Goal: Task Accomplishment & Management: Manage account settings

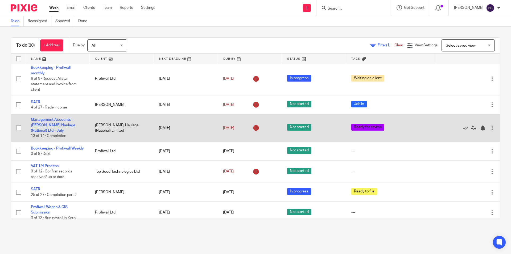
scroll to position [310, 0]
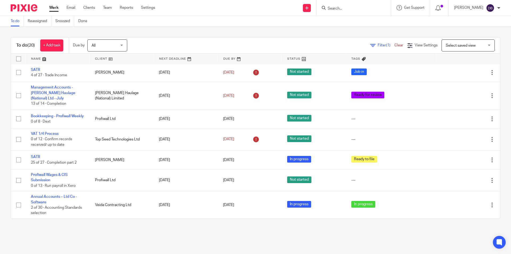
click at [170, 41] on div "Filter (1) Clear View Settings View Settings (1) Filters Clear Save Manage save…" at bounding box center [317, 45] width 363 height 12
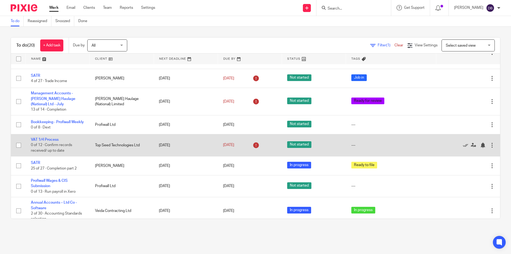
scroll to position [292, 0]
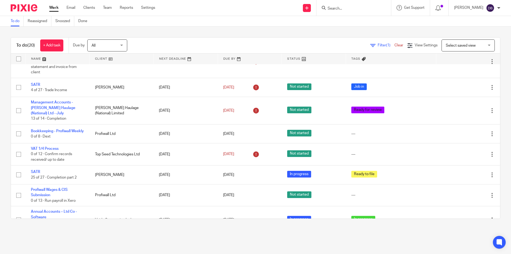
click at [53, 10] on link "Work" at bounding box center [53, 7] width 9 height 5
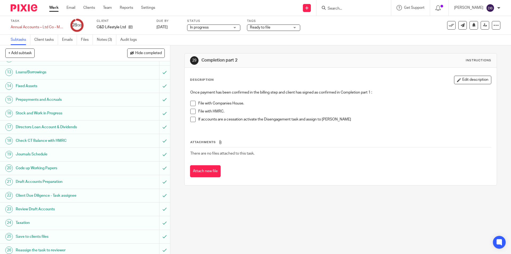
scroll to position [213, 0]
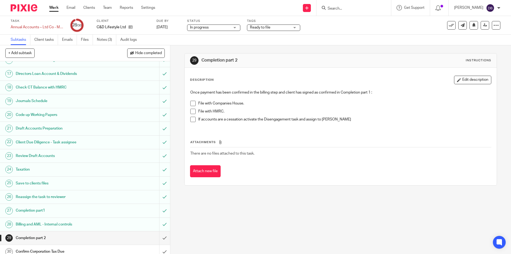
click at [192, 103] on span at bounding box center [192, 103] width 5 height 5
click at [190, 112] on span at bounding box center [192, 111] width 5 height 5
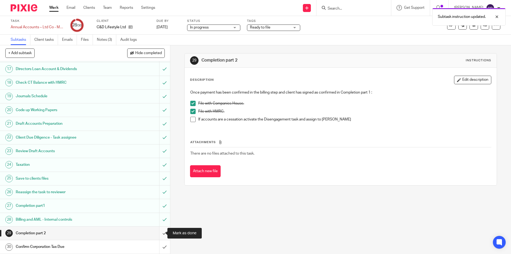
click at [159, 233] on input "submit" at bounding box center [85, 232] width 170 height 13
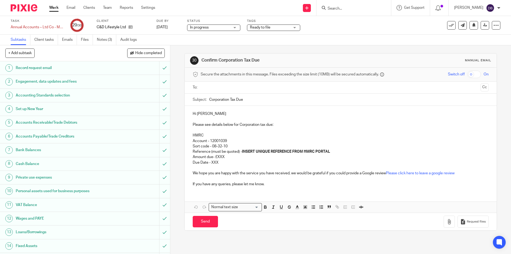
drag, startPoint x: 178, startPoint y: 74, endPoint x: 187, endPoint y: 92, distance: 20.0
click at [178, 74] on div "30 Confirm Corporation Tax Due Manual email Secure the attachments in this mess…" at bounding box center [340, 149] width 341 height 208
click at [205, 85] on input "text" at bounding box center [340, 87] width 276 height 6
click at [260, 100] on input "Corporation Tax Due" at bounding box center [348, 101] width 279 height 12
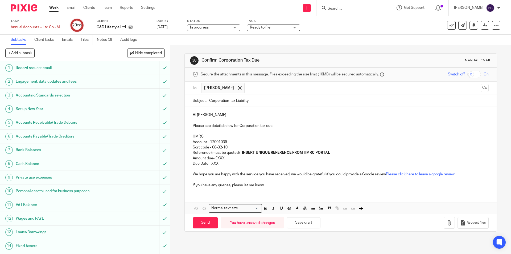
type input "Corporation Tax Liability"
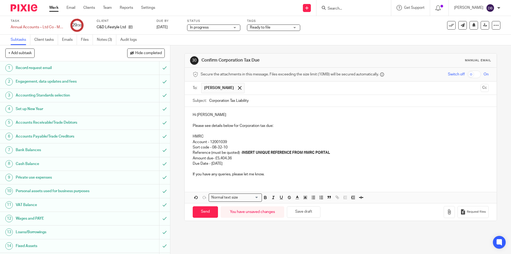
click at [242, 154] on strong "INSERT UNIQUE REFERENCE FROM HMRC PORTAL" at bounding box center [286, 153] width 88 height 4
click at [190, 124] on div "Hi Craig Please see details below for Corporation tax due: HMRC Account - 12001…" at bounding box center [341, 144] width 312 height 74
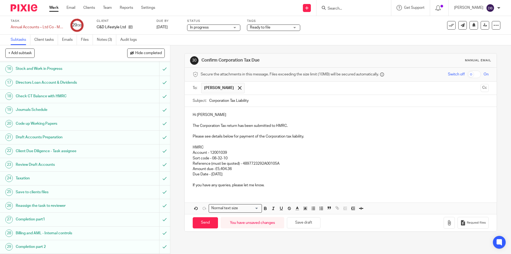
scroll to position [218, 0]
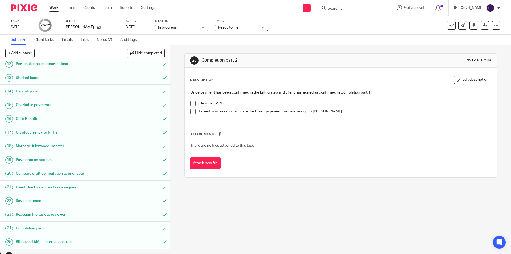
scroll to position [182, 0]
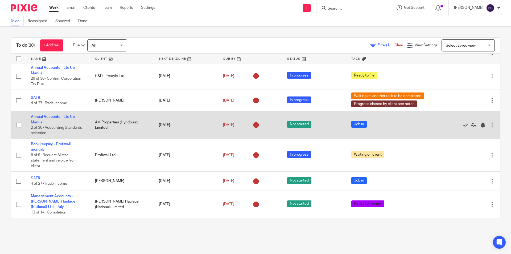
scroll to position [213, 0]
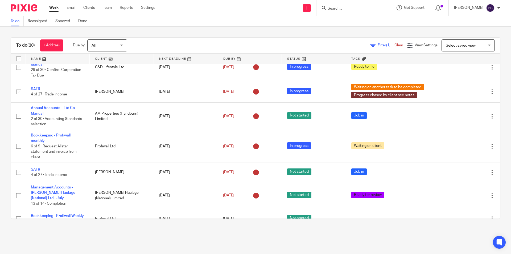
click at [53, 7] on link "Work" at bounding box center [53, 7] width 9 height 5
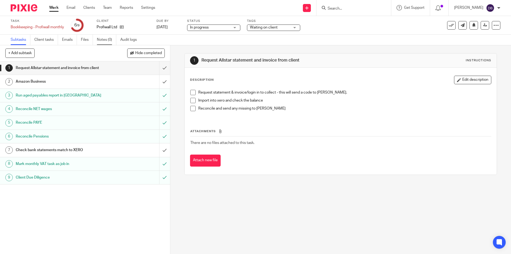
click at [103, 37] on link "Notes (0)" at bounding box center [106, 40] width 19 height 10
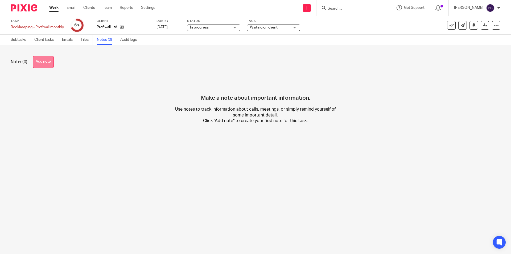
click at [46, 61] on button "Add note" at bounding box center [43, 62] width 21 height 12
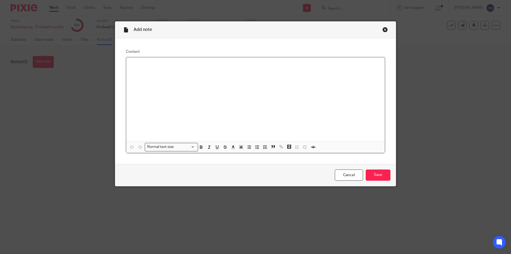
click at [201, 66] on p at bounding box center [255, 63] width 250 height 5
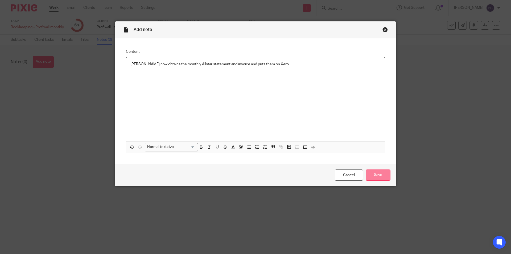
click at [376, 173] on input "Save" at bounding box center [378, 174] width 25 height 11
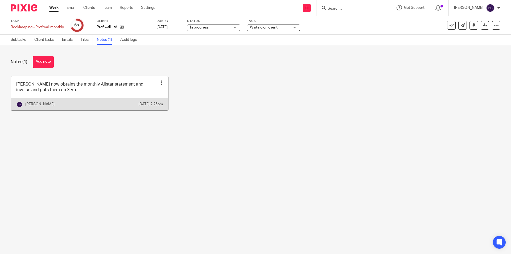
click at [74, 92] on link at bounding box center [89, 93] width 157 height 34
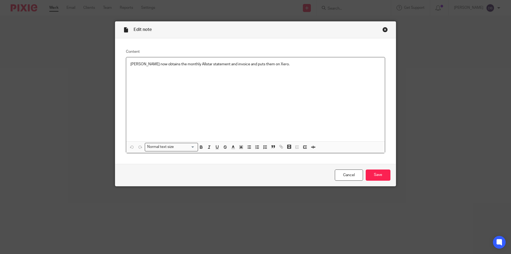
click at [276, 65] on p "[PERSON_NAME] now obtains the monthly Allstar statement and invoice and puts th…" at bounding box center [255, 63] width 250 height 5
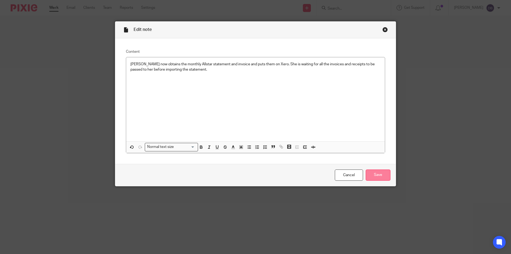
click at [376, 177] on input "Save" at bounding box center [378, 174] width 25 height 11
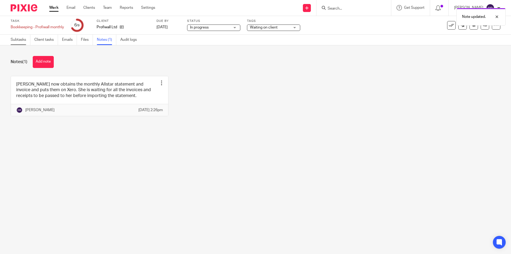
click at [16, 38] on link "Subtasks" at bounding box center [21, 40] width 20 height 10
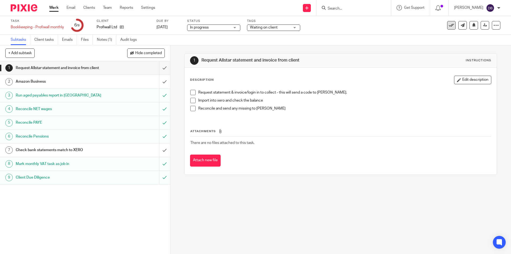
click at [449, 24] on icon at bounding box center [451, 25] width 5 height 5
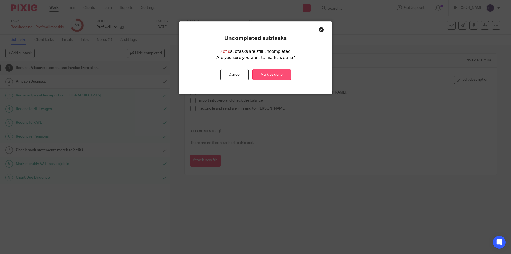
click at [274, 75] on link "Mark as done" at bounding box center [271, 74] width 39 height 11
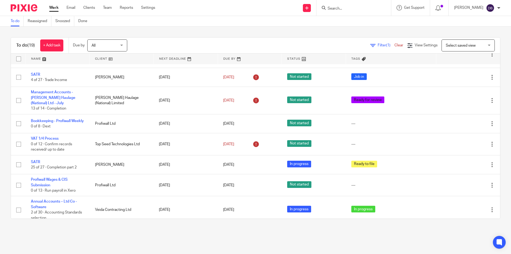
scroll to position [283, 0]
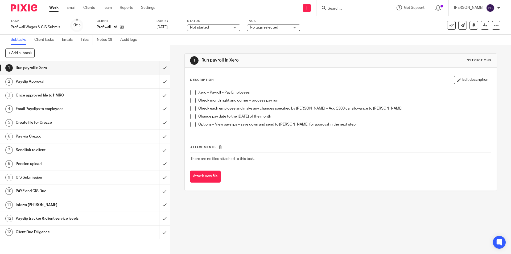
click at [180, 89] on div "1 Run payroll in Xero Instructions Description Edit description Xero – Payroll …" at bounding box center [340, 149] width 341 height 208
